Goal: Task Accomplishment & Management: Manage account settings

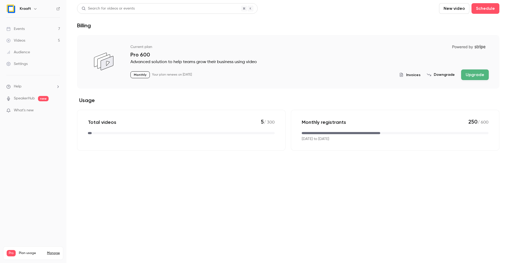
click at [36, 32] on link "Events 7" at bounding box center [33, 29] width 66 height 12
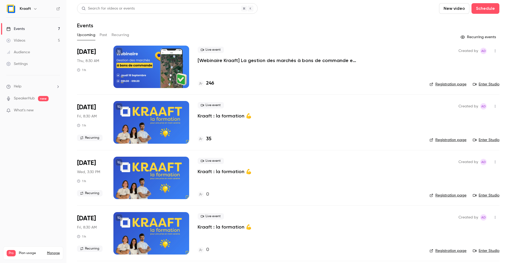
click at [214, 60] on p "[Webinaire Kraaft] La gestion des marchés à bons de commande et des petites int…" at bounding box center [276, 60] width 159 height 6
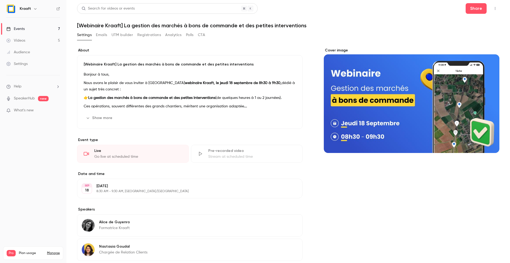
click at [100, 35] on button "Emails" at bounding box center [101, 35] width 11 height 8
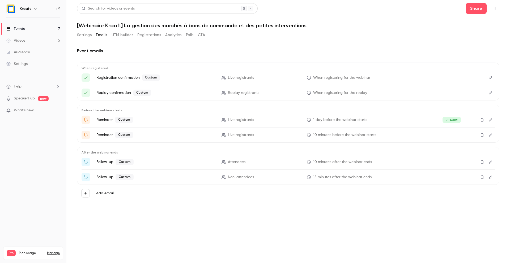
click at [490, 136] on icon "Edit" at bounding box center [490, 135] width 4 height 4
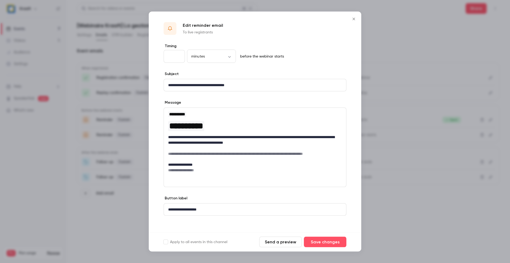
click at [352, 17] on icon "Close" at bounding box center [353, 19] width 6 height 4
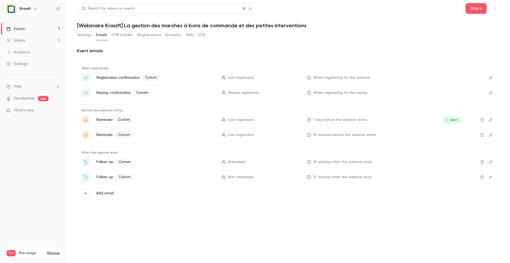
click at [78, 35] on button "Settings" at bounding box center [84, 35] width 15 height 8
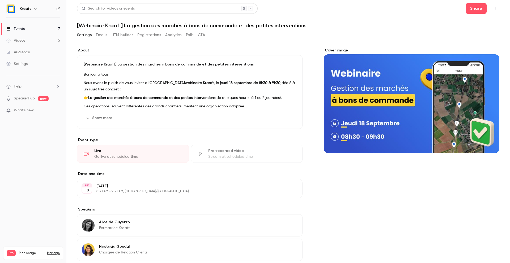
click at [493, 7] on icon "button" at bounding box center [495, 9] width 4 height 4
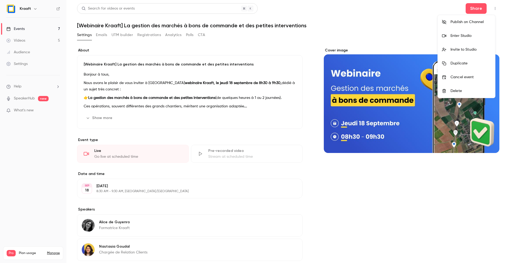
click at [463, 35] on div "Enter Studio" at bounding box center [470, 35] width 40 height 5
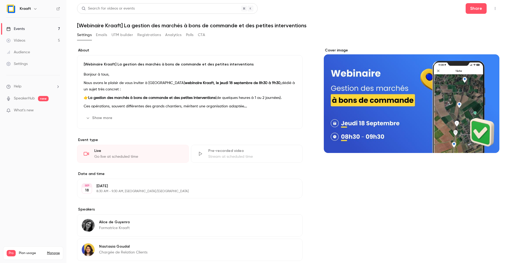
click at [493, 8] on button "button" at bounding box center [495, 8] width 8 height 8
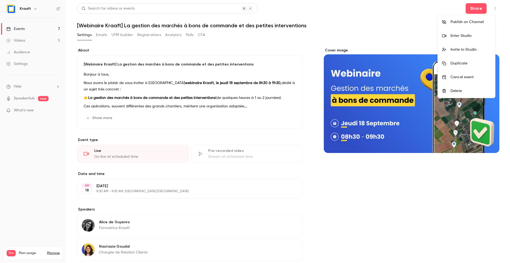
click at [466, 37] on div "Enter Studio" at bounding box center [470, 35] width 40 height 5
